Goal: Task Accomplishment & Management: Complete application form

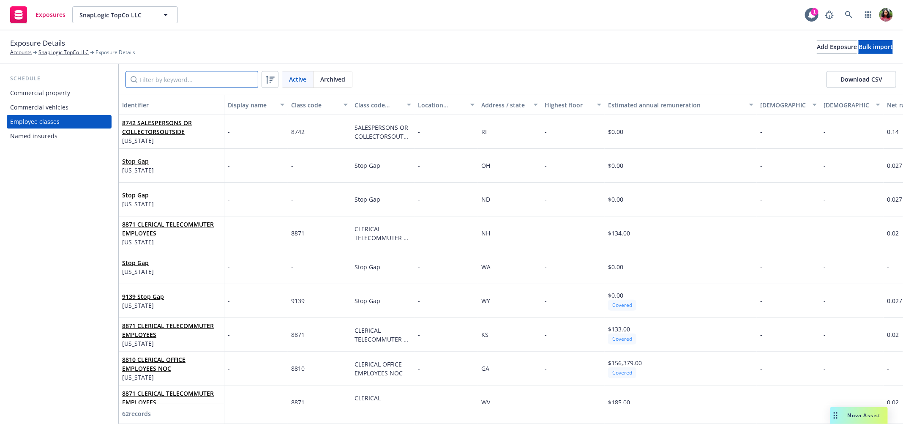
click at [208, 77] on input "Filter by keyword..." at bounding box center [192, 79] width 133 height 17
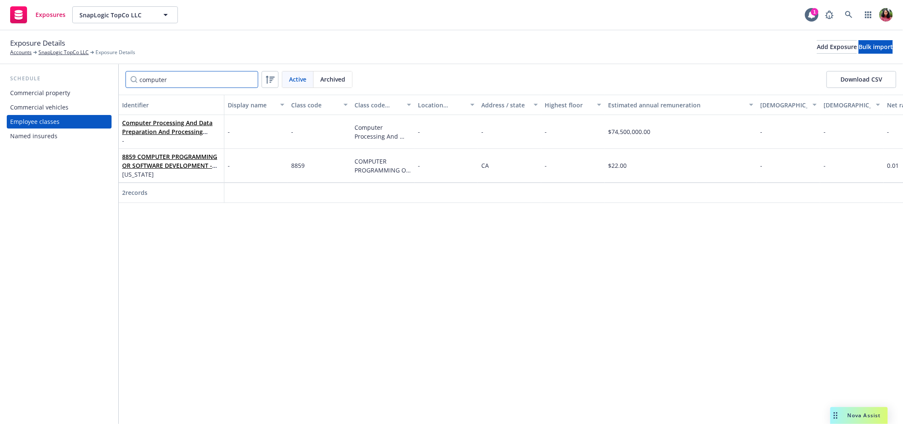
type input "computer"
click at [250, 78] on input "computer" at bounding box center [192, 79] width 133 height 17
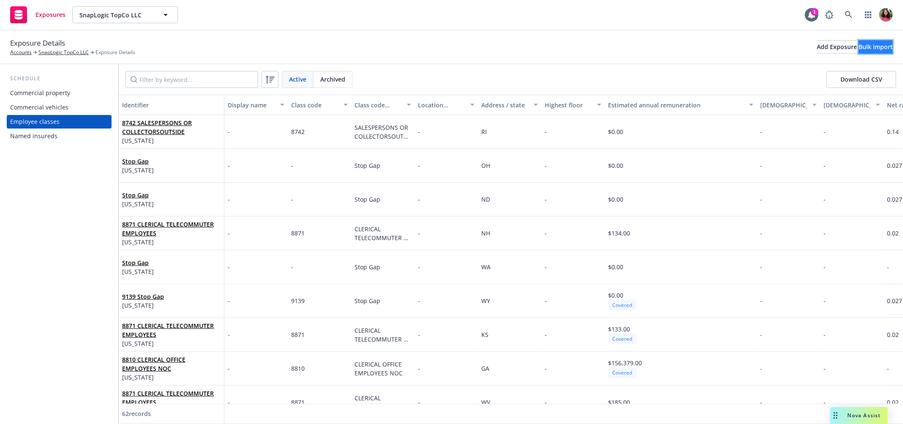
click at [862, 48] on div "Bulk import" at bounding box center [876, 47] width 34 height 13
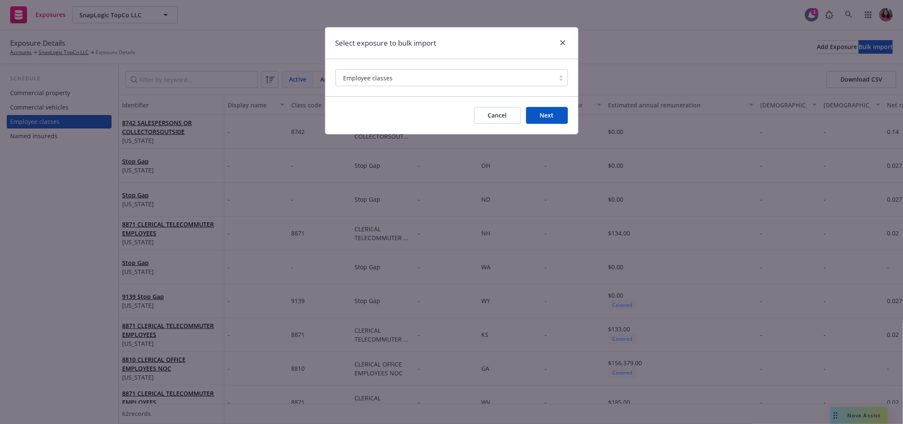
click at [547, 115] on button "Next" at bounding box center [547, 115] width 42 height 17
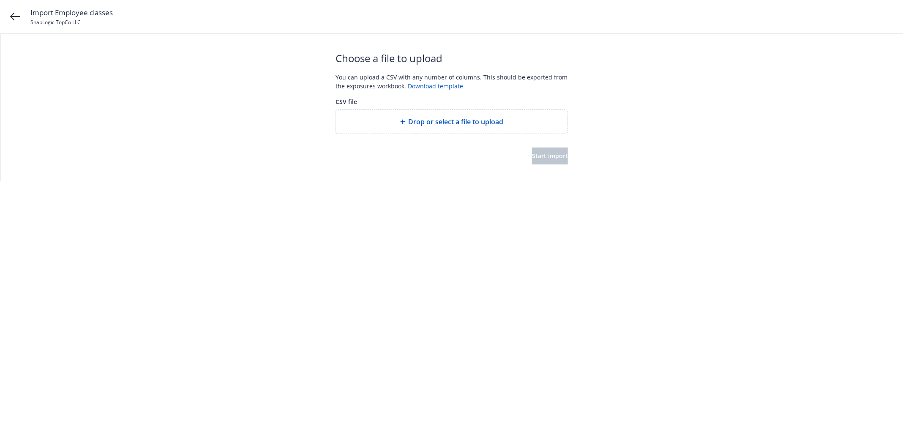
click at [488, 121] on span "Drop or select a file to upload" at bounding box center [456, 122] width 95 height 10
click at [549, 161] on button "Start import" at bounding box center [550, 155] width 36 height 17
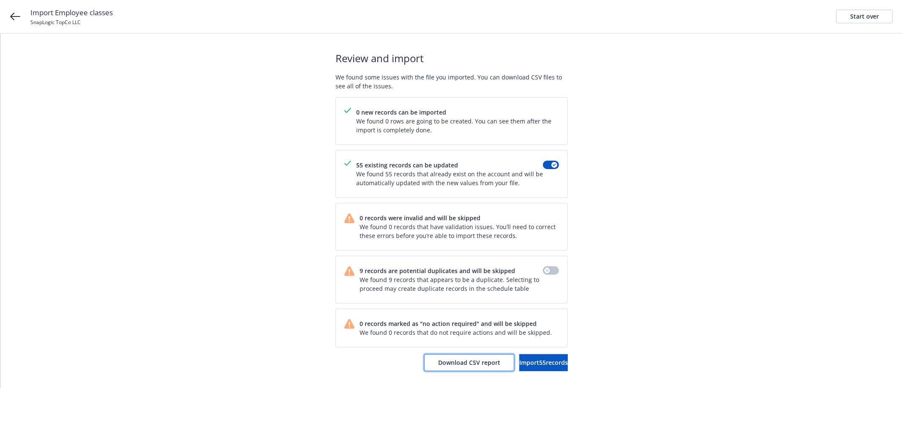
click at [445, 363] on span "Download CSV report" at bounding box center [469, 362] width 62 height 8
click at [519, 359] on span "Import 55 records" at bounding box center [543, 362] width 49 height 8
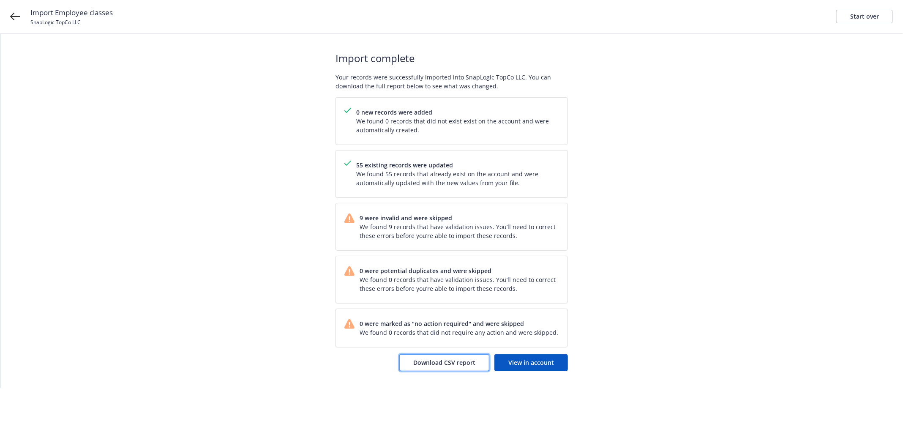
click at [434, 363] on span "Download CSV report" at bounding box center [444, 362] width 62 height 8
click at [558, 363] on link "View in account" at bounding box center [531, 362] width 74 height 17
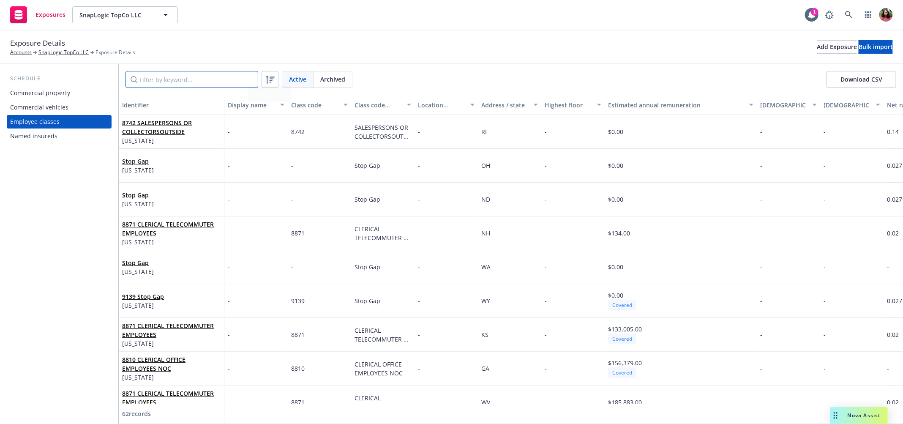
click at [240, 79] on input "Filter by keyword..." at bounding box center [192, 79] width 133 height 17
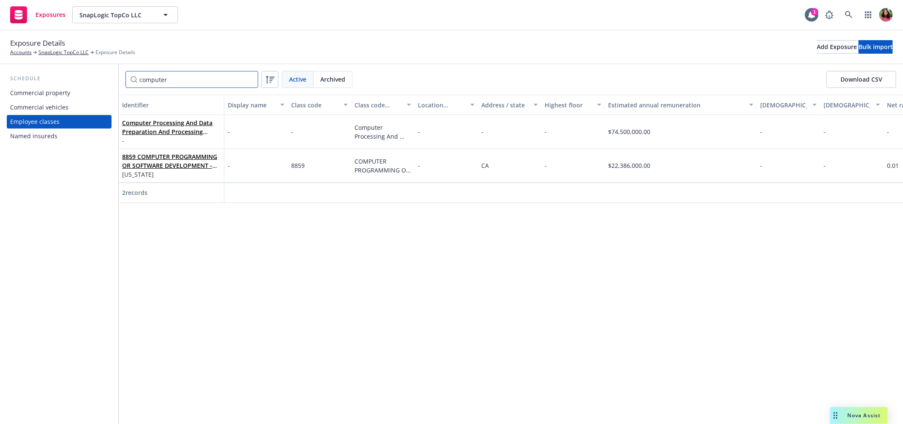
type input "computer"
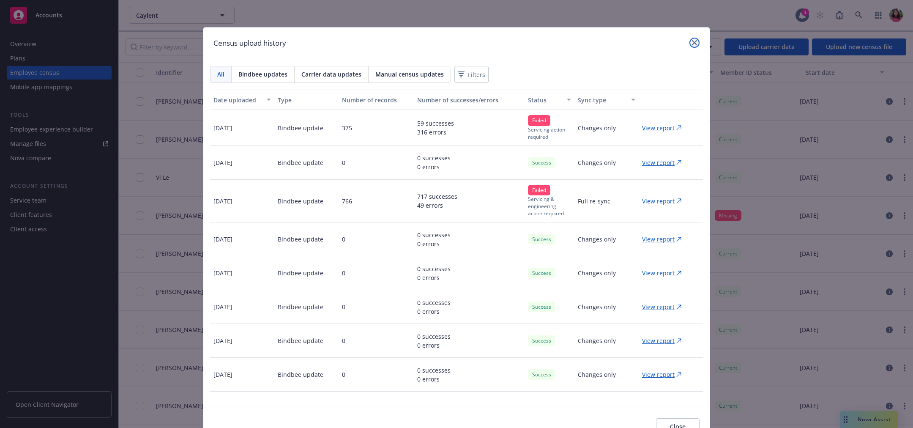
click at [691, 40] on link "close" at bounding box center [694, 43] width 10 height 10
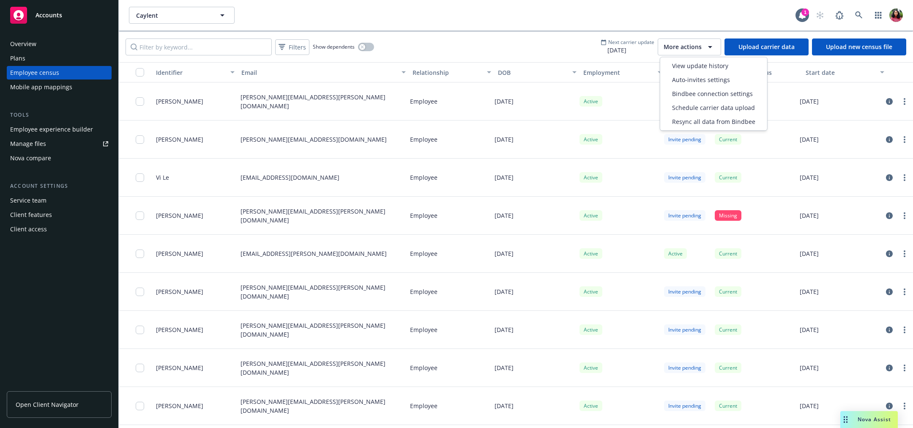
click at [708, 51] on icon "button" at bounding box center [710, 47] width 10 height 10
click at [698, 69] on span "View update history" at bounding box center [700, 65] width 56 height 9
